Goal: Information Seeking & Learning: Learn about a topic

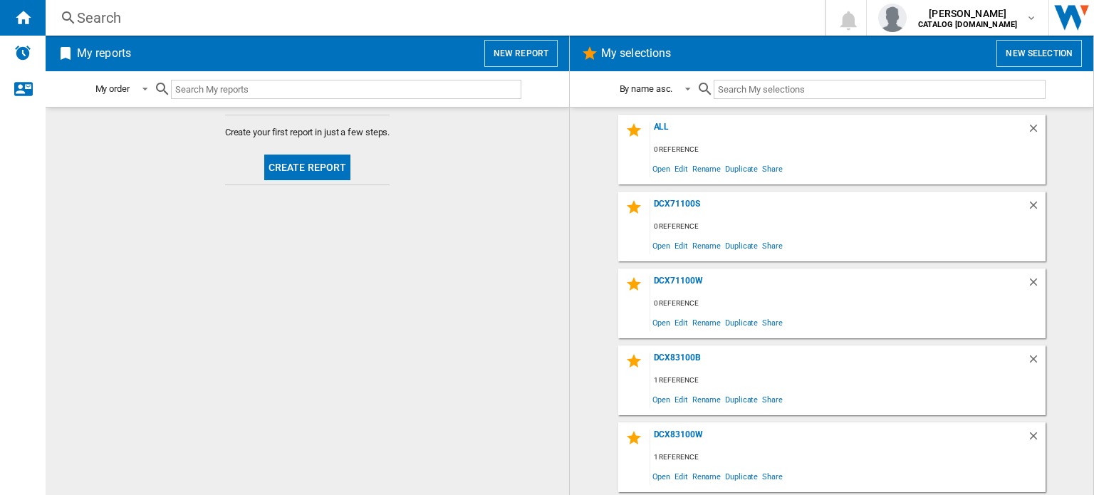
click at [143, 14] on div "Search" at bounding box center [432, 18] width 711 height 20
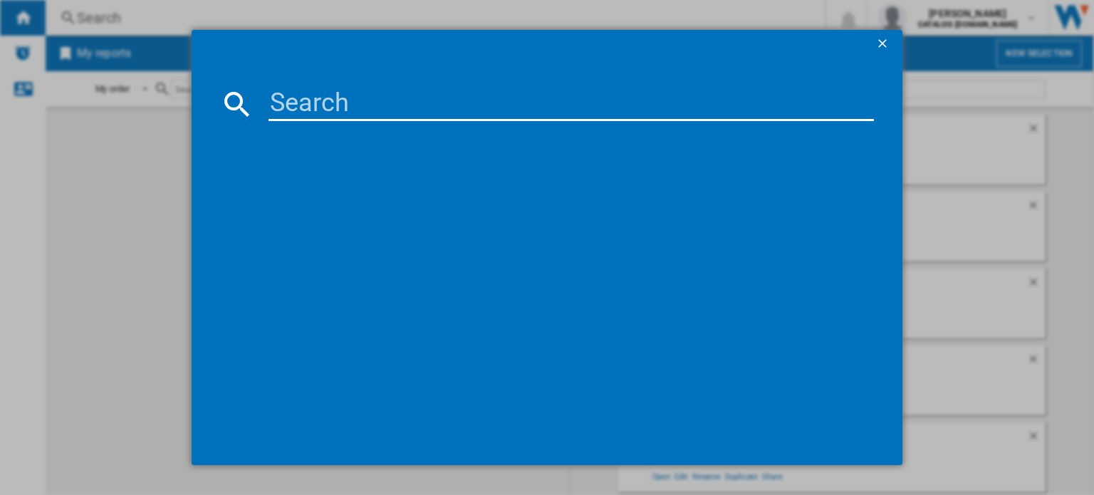
click at [318, 96] on input at bounding box center [570, 104] width 605 height 34
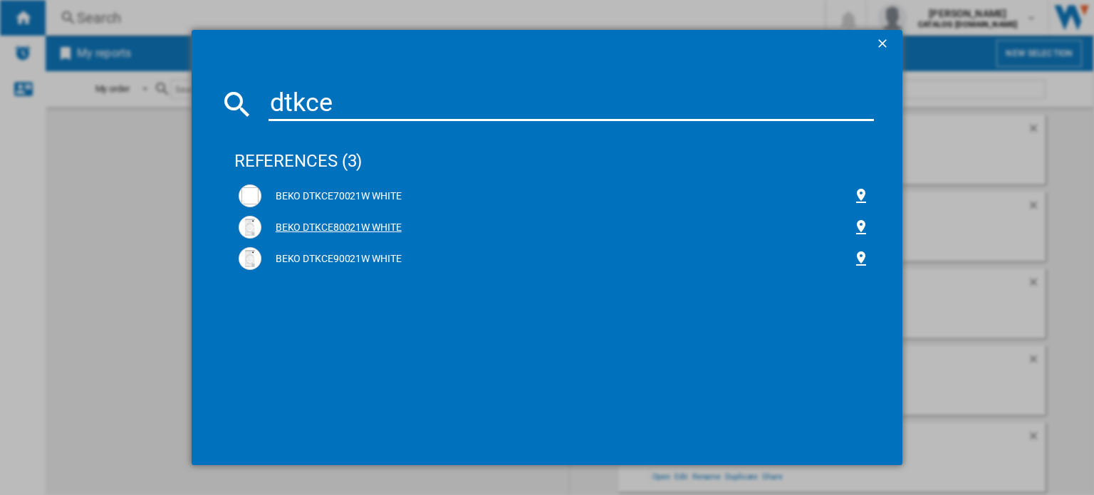
type input "dtkce"
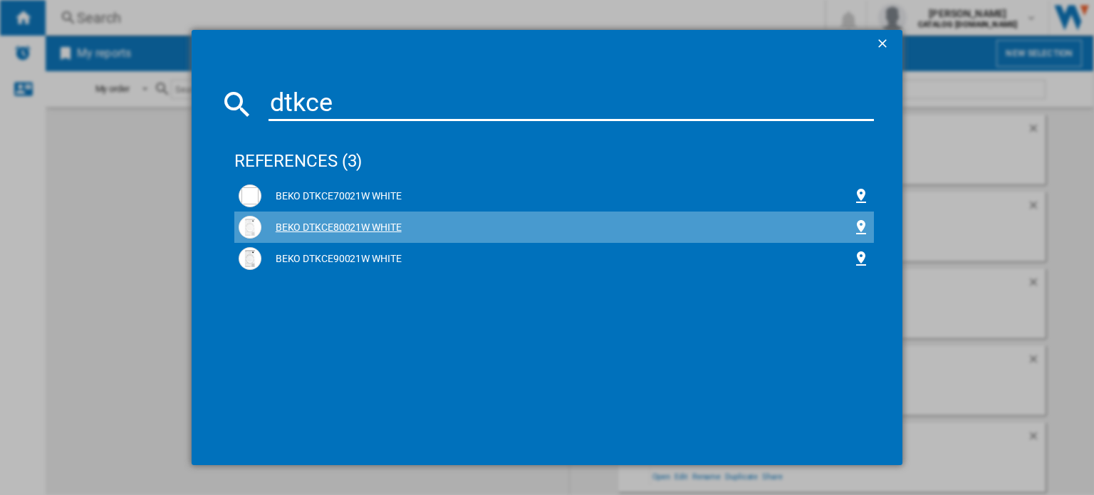
click at [368, 221] on div "BEKO DTKCE80021W WHITE" at bounding box center [556, 228] width 591 height 14
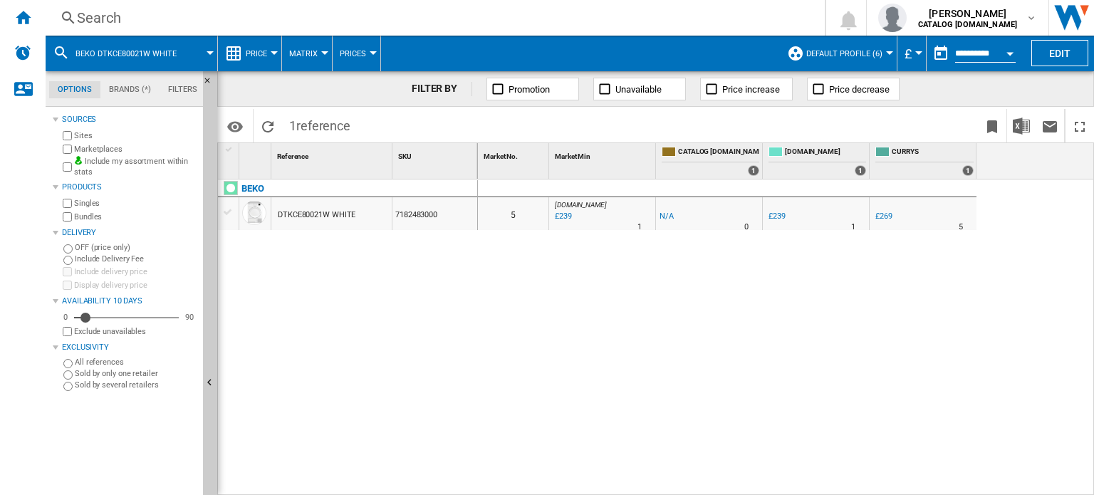
click at [313, 212] on div "DTKCE80021W WHITE" at bounding box center [317, 215] width 78 height 33
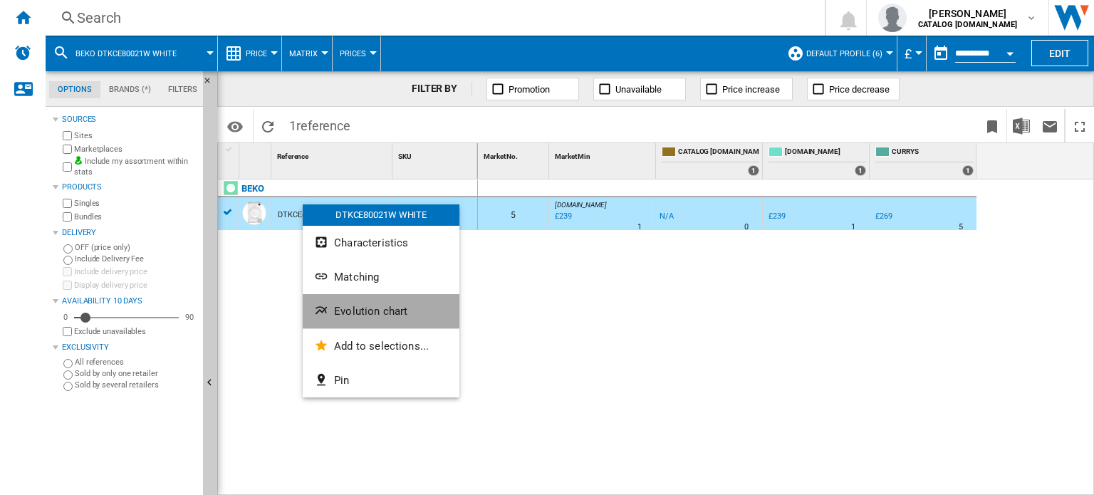
click at [367, 313] on span "Evolution chart" at bounding box center [370, 311] width 73 height 13
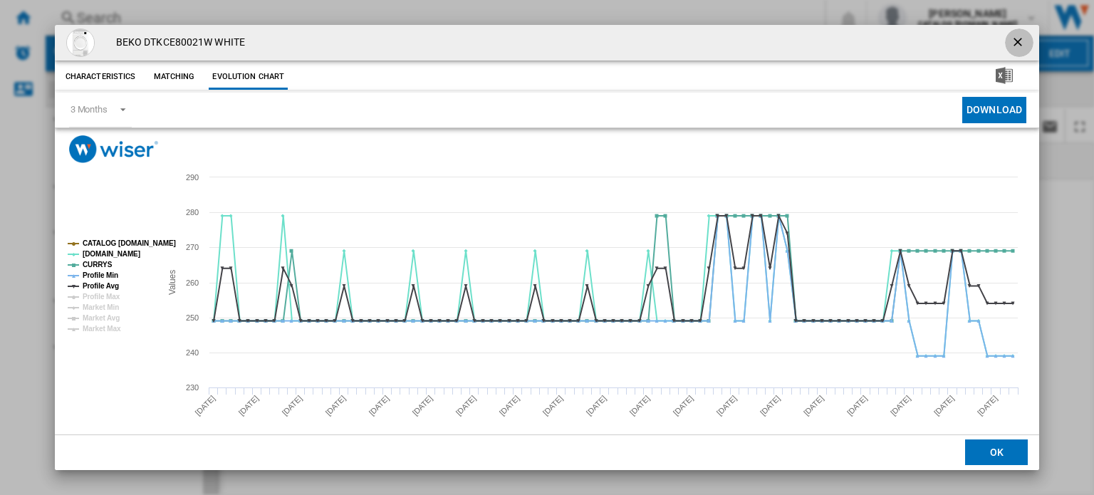
drag, startPoint x: 1003, startPoint y: 42, endPoint x: 976, endPoint y: 47, distance: 27.5
click at [1005, 45] on button "Product popup" at bounding box center [1019, 42] width 28 height 28
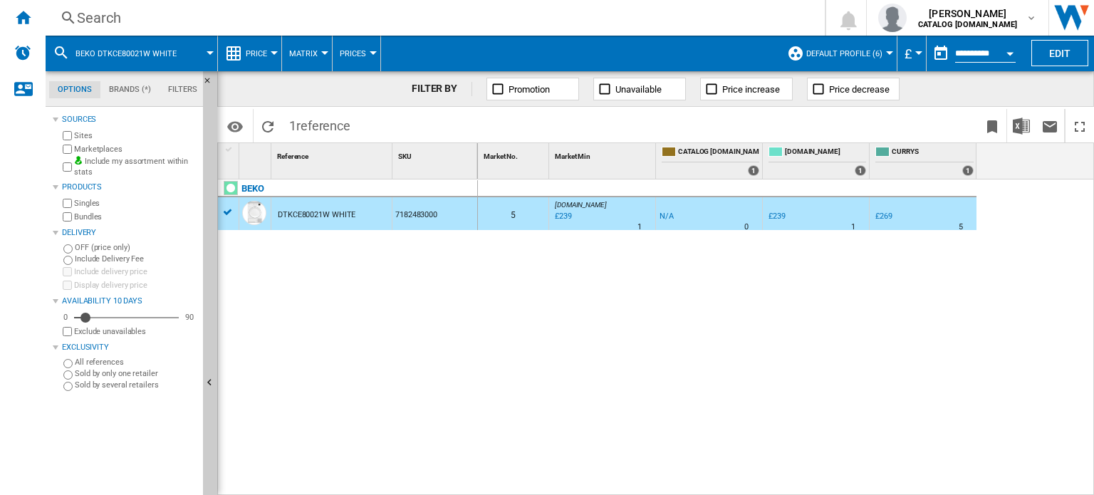
click at [97, 20] on div "Search" at bounding box center [432, 18] width 711 height 20
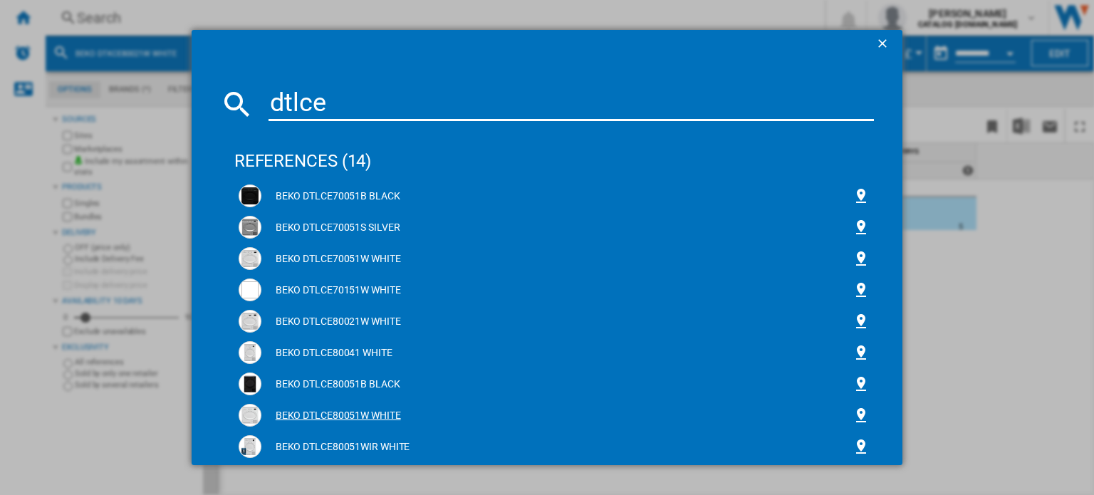
type input "dtlce"
click at [310, 412] on div "BEKO DTLCE80051W WHITE" at bounding box center [556, 416] width 591 height 14
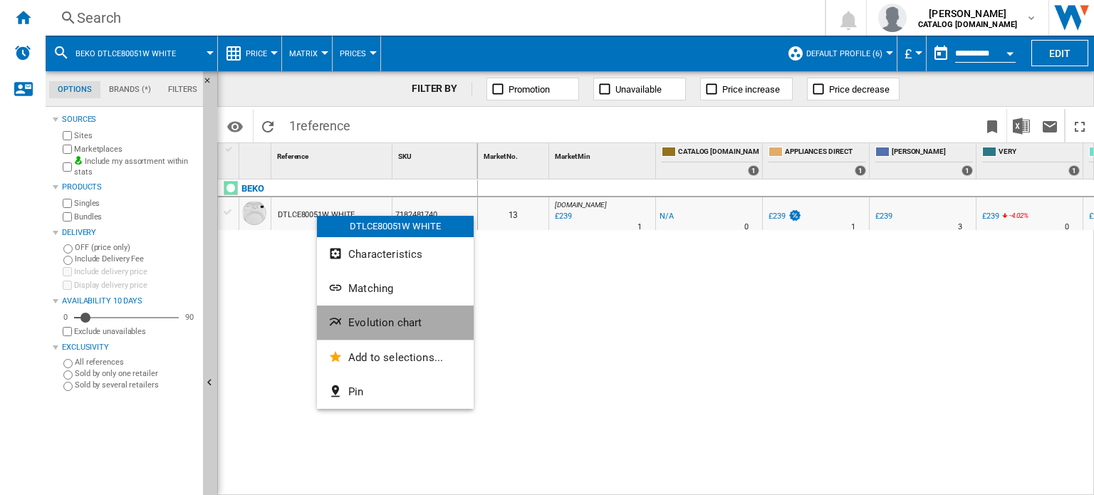
click at [368, 326] on span "Evolution chart" at bounding box center [384, 322] width 73 height 13
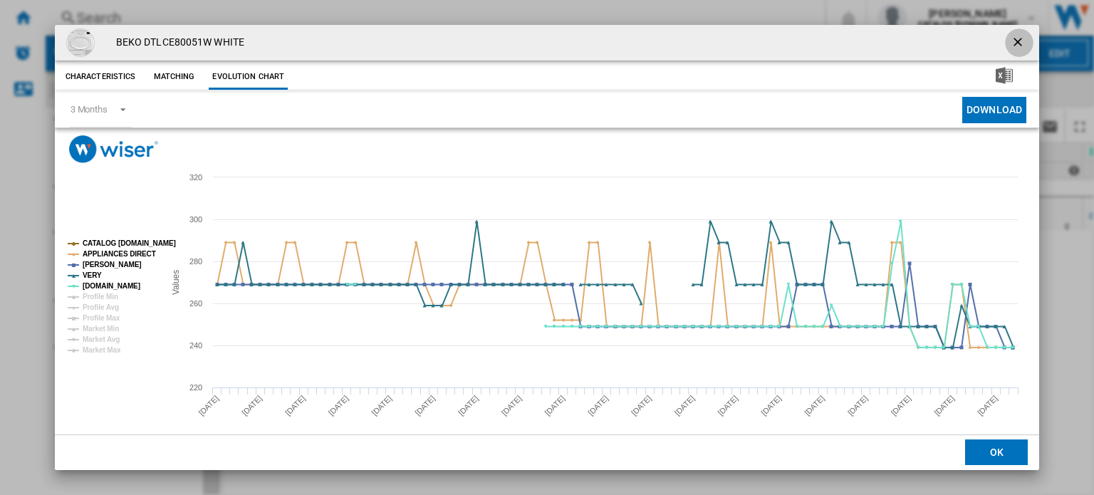
click at [1010, 41] on ng-md-icon "getI18NText('BUTTONS.CLOSE_DIALOG')" at bounding box center [1018, 43] width 17 height 17
